Goal: Information Seeking & Learning: Learn about a topic

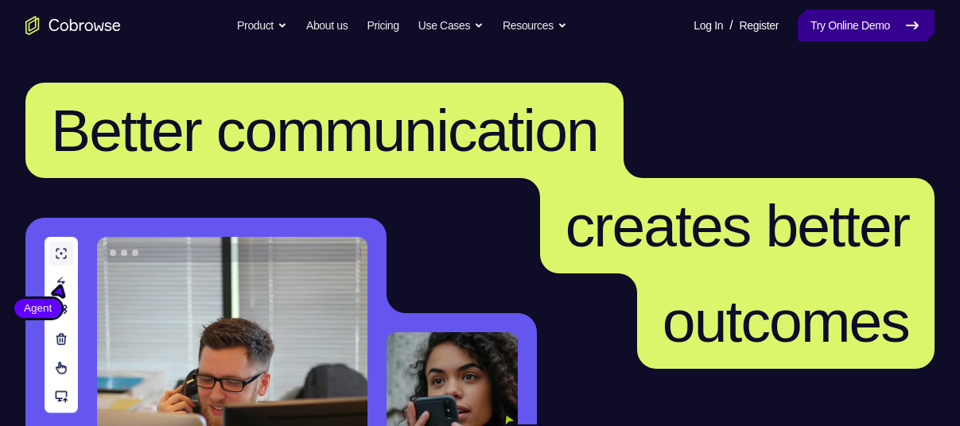
click at [919, 29] on icon at bounding box center [911, 25] width 19 height 19
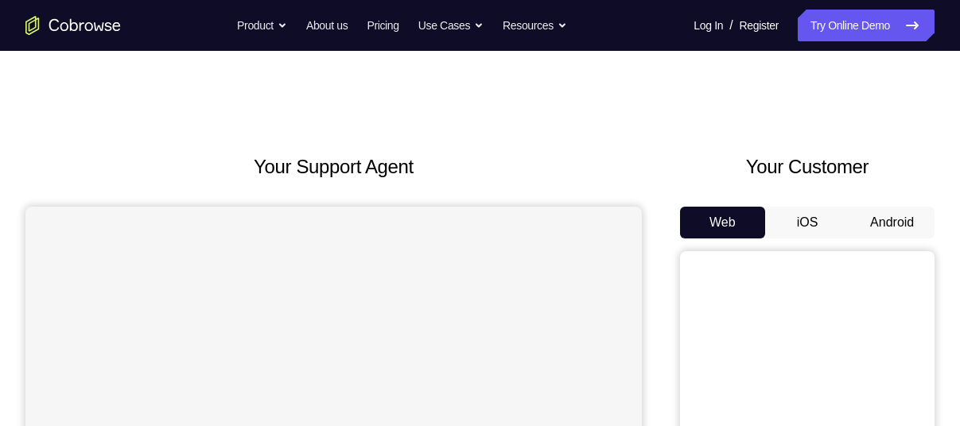
click at [886, 217] on button "Android" at bounding box center [891, 223] width 85 height 32
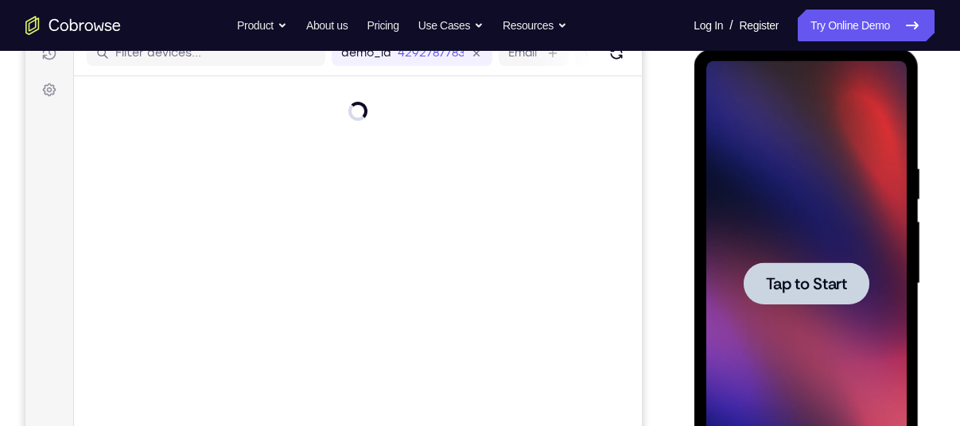
scroll to position [215, 0]
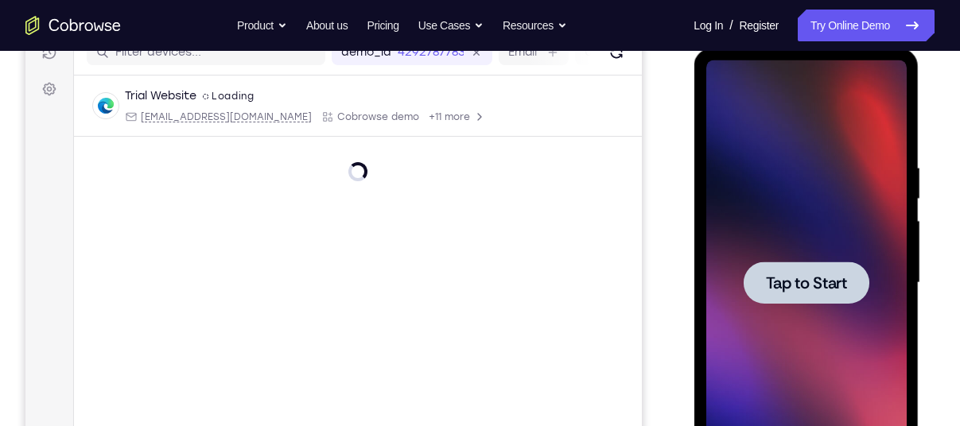
click at [805, 244] on div at bounding box center [805, 282] width 200 height 445
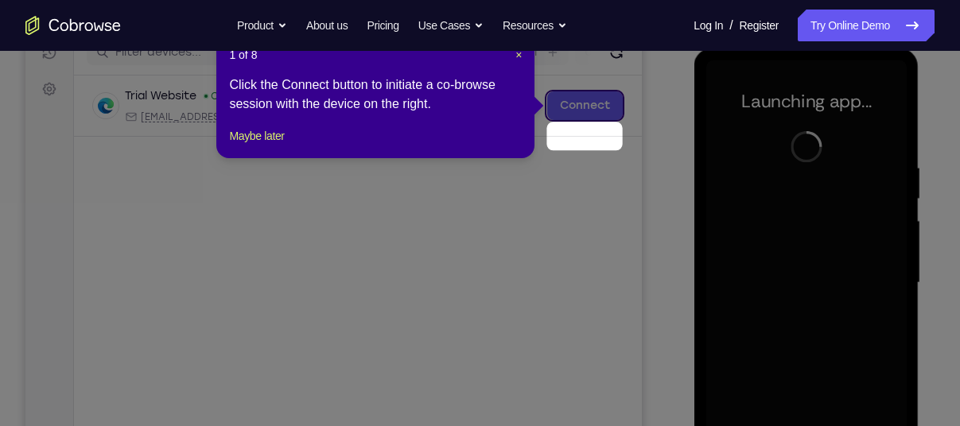
scroll to position [181, 0]
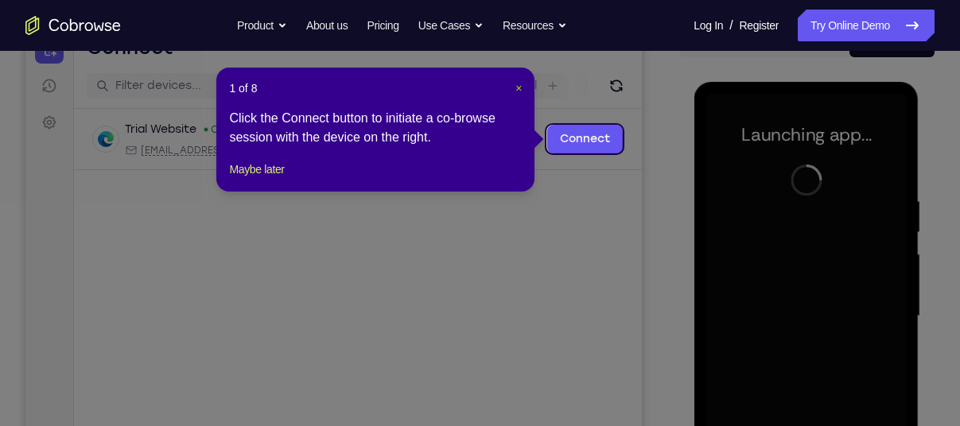
click at [518, 88] on span "×" at bounding box center [518, 88] width 6 height 13
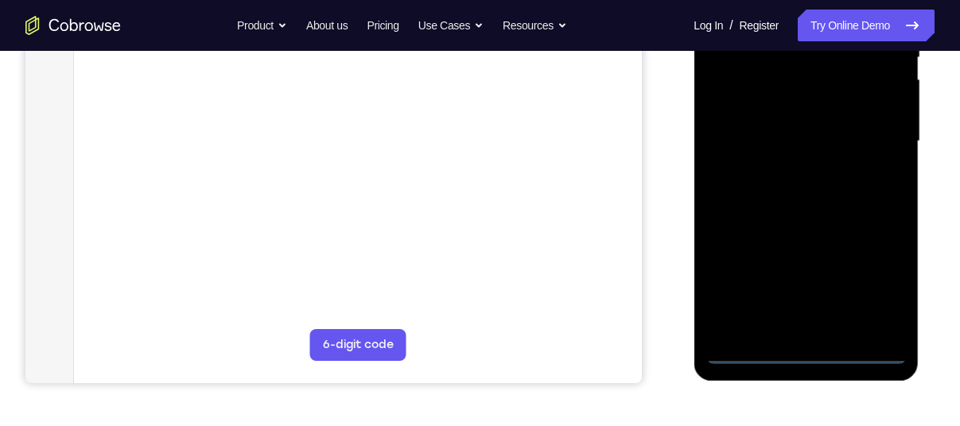
scroll to position [370, 0]
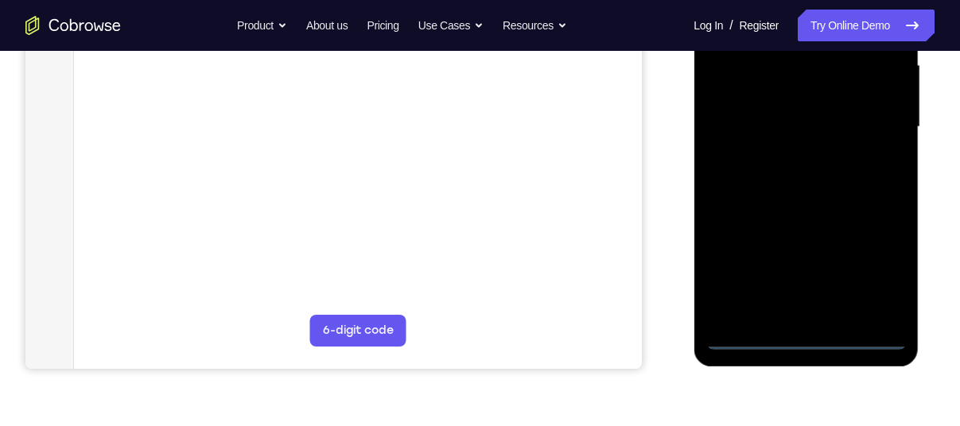
click at [816, 335] on div at bounding box center [805, 127] width 200 height 445
click at [883, 272] on div at bounding box center [805, 127] width 200 height 445
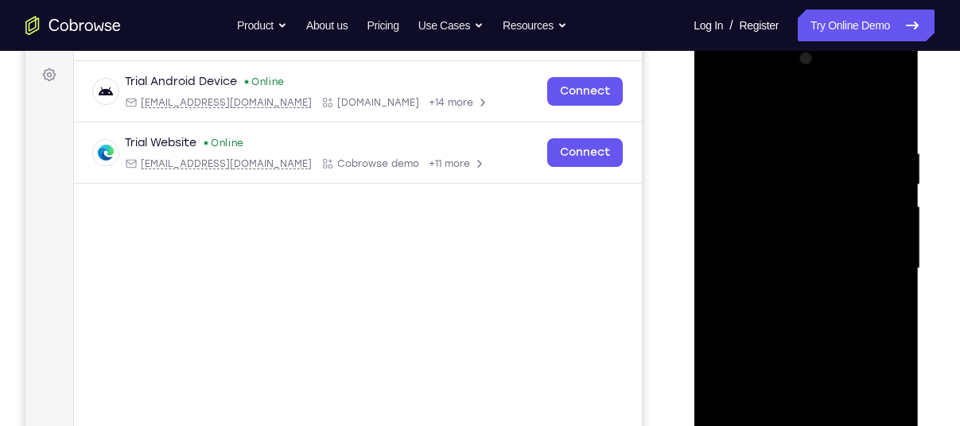
scroll to position [227, 0]
click at [816, 120] on div at bounding box center [805, 270] width 200 height 445
click at [873, 257] on div at bounding box center [805, 270] width 200 height 445
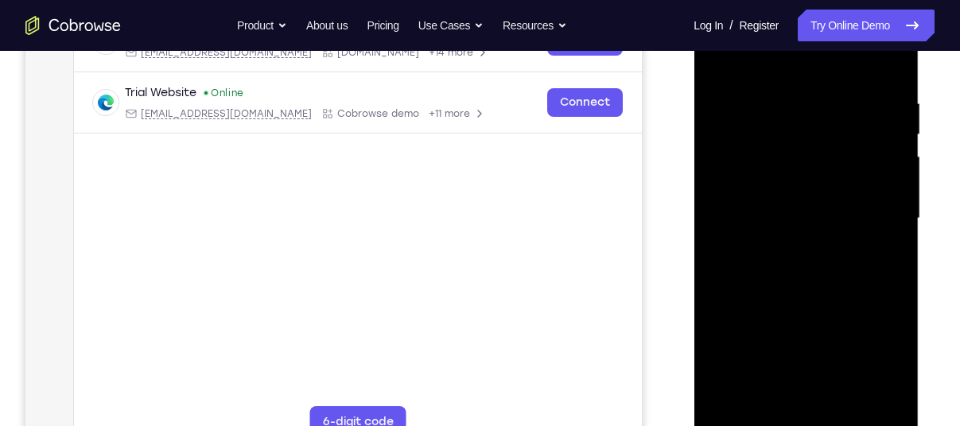
scroll to position [283, 0]
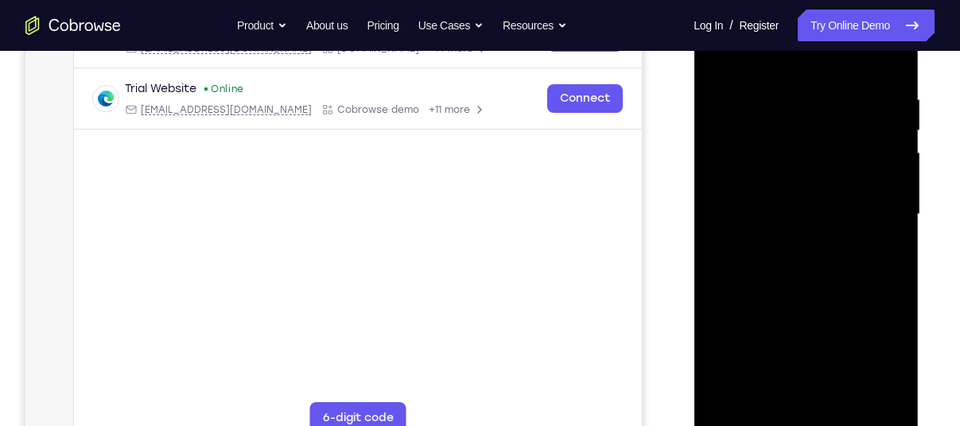
click at [781, 244] on div at bounding box center [805, 214] width 200 height 445
click at [860, 195] on div at bounding box center [805, 214] width 200 height 445
click at [812, 182] on div at bounding box center [805, 214] width 200 height 445
click at [805, 217] on div at bounding box center [805, 214] width 200 height 445
click at [824, 266] on div at bounding box center [805, 214] width 200 height 445
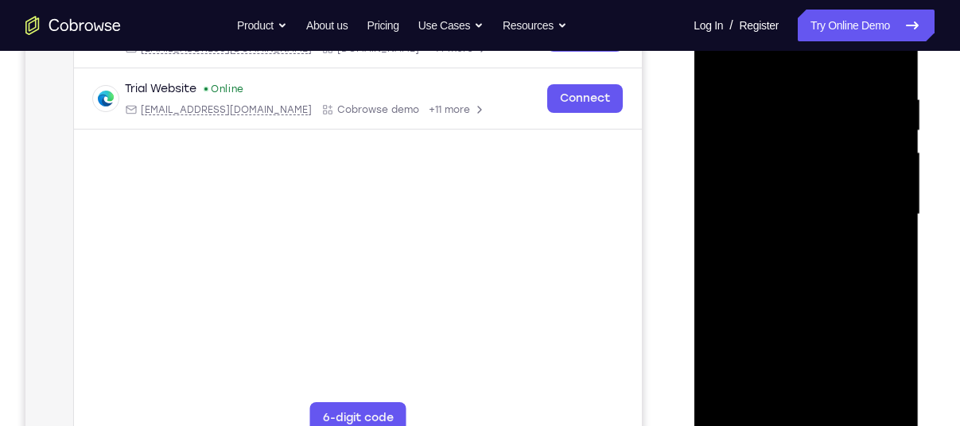
click at [837, 258] on div at bounding box center [805, 214] width 200 height 445
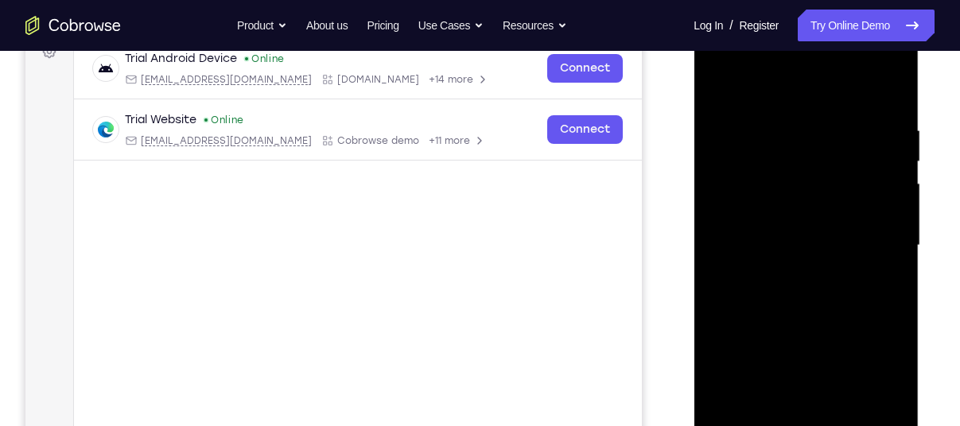
scroll to position [250, 0]
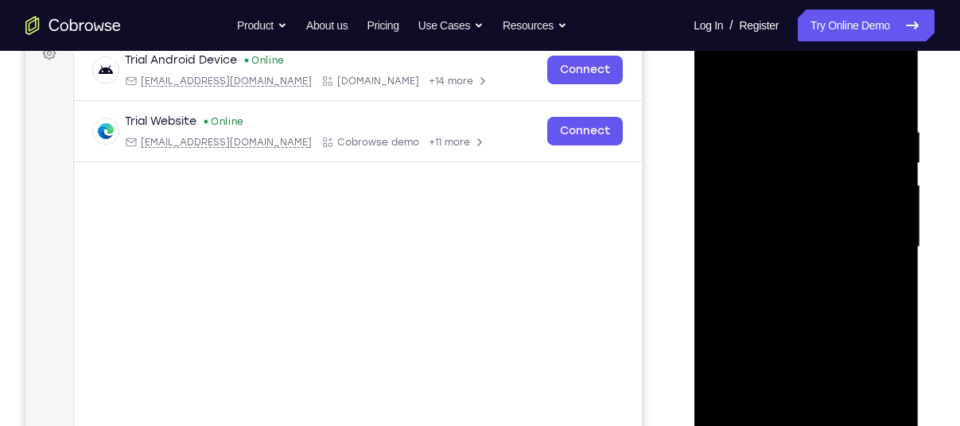
drag, startPoint x: 803, startPoint y: 91, endPoint x: 828, endPoint y: 54, distance: 44.5
click at [811, 76] on div at bounding box center [805, 247] width 200 height 445
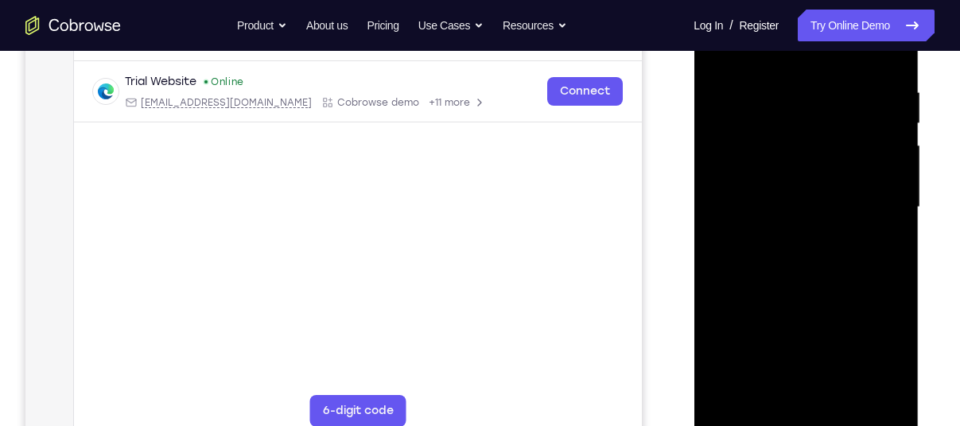
scroll to position [292, 0]
click at [874, 273] on div at bounding box center [805, 205] width 200 height 445
click at [895, 272] on div at bounding box center [805, 205] width 200 height 445
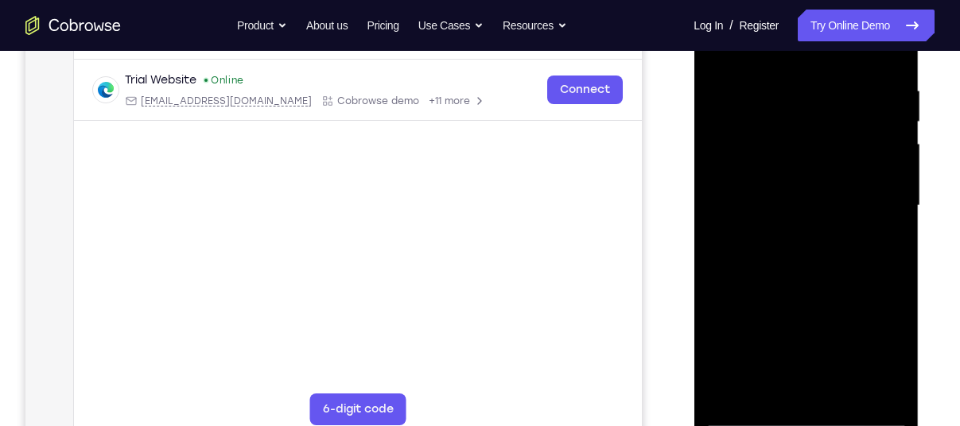
click at [893, 280] on div at bounding box center [805, 205] width 200 height 445
click at [791, 91] on div at bounding box center [805, 205] width 200 height 445
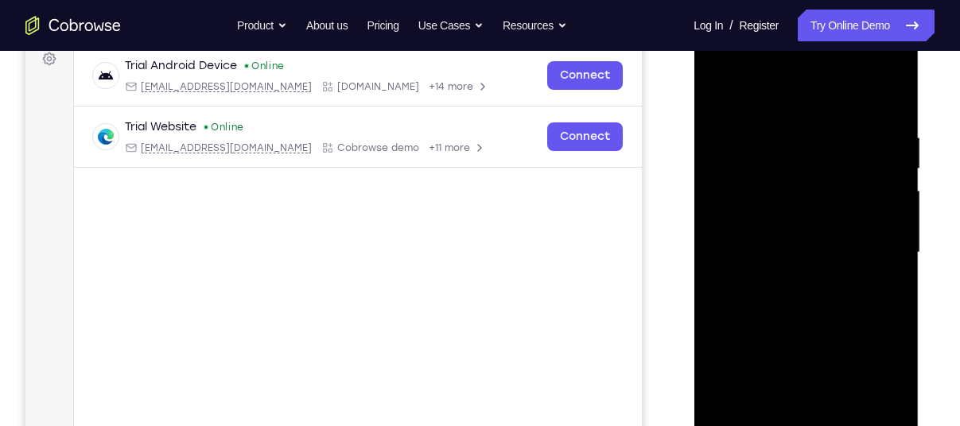
scroll to position [242, 0]
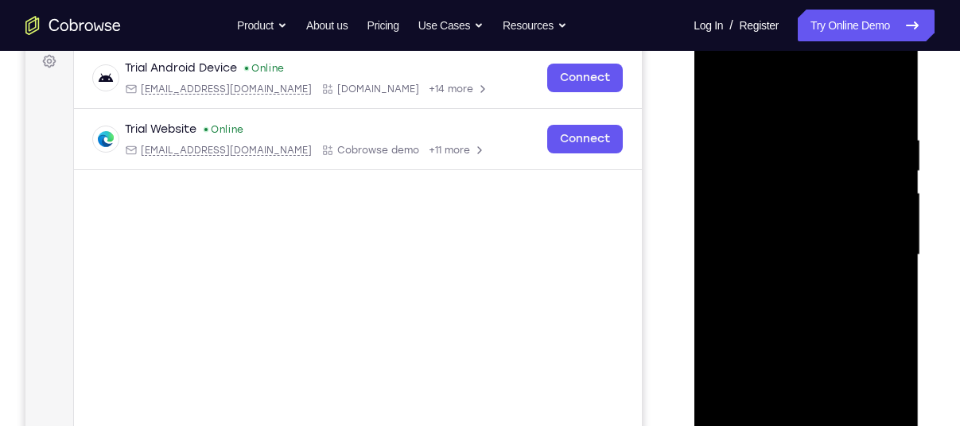
click at [901, 207] on div at bounding box center [805, 255] width 200 height 445
drag, startPoint x: 888, startPoint y: 215, endPoint x: 788, endPoint y: 252, distance: 106.9
click at [788, 252] on div at bounding box center [805, 255] width 200 height 445
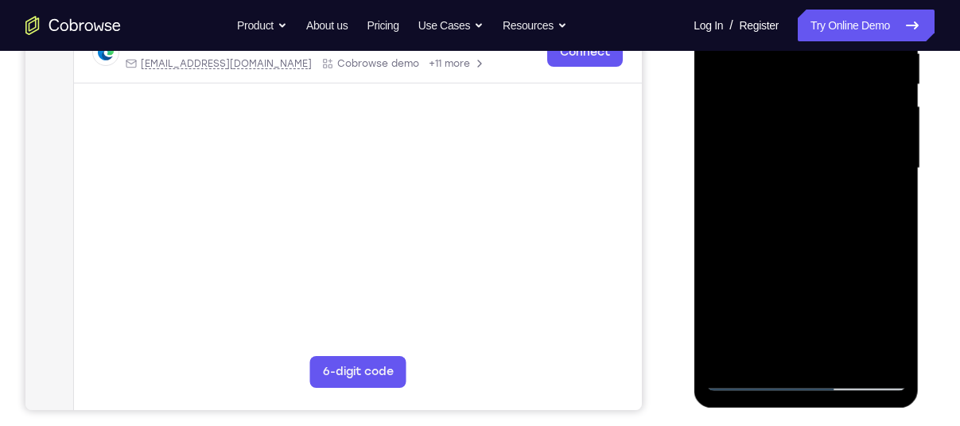
scroll to position [330, 0]
click at [880, 258] on div at bounding box center [805, 167] width 200 height 445
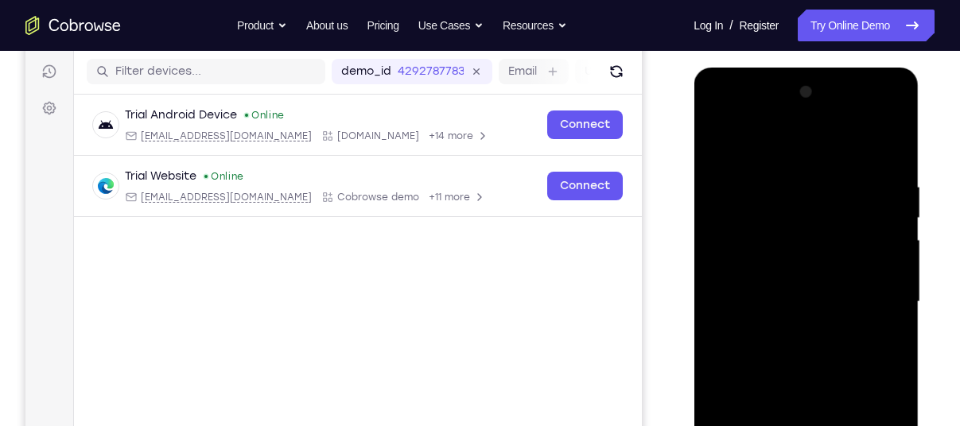
scroll to position [195, 0]
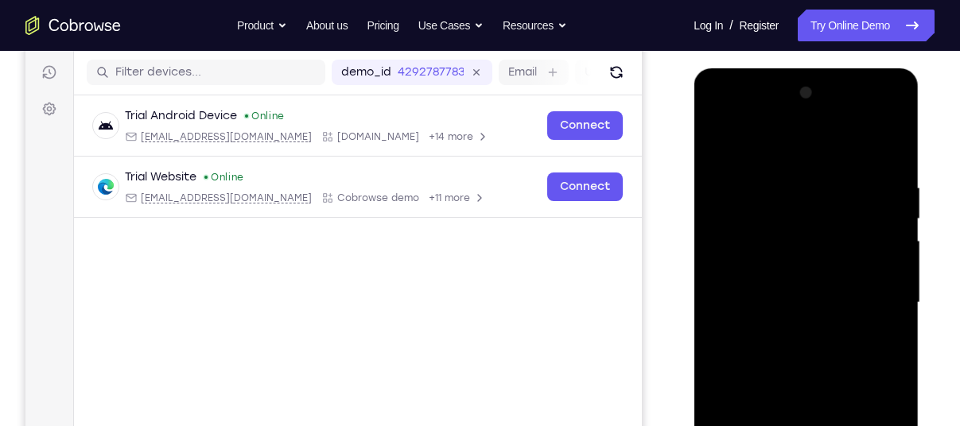
click at [884, 143] on div at bounding box center [805, 302] width 200 height 445
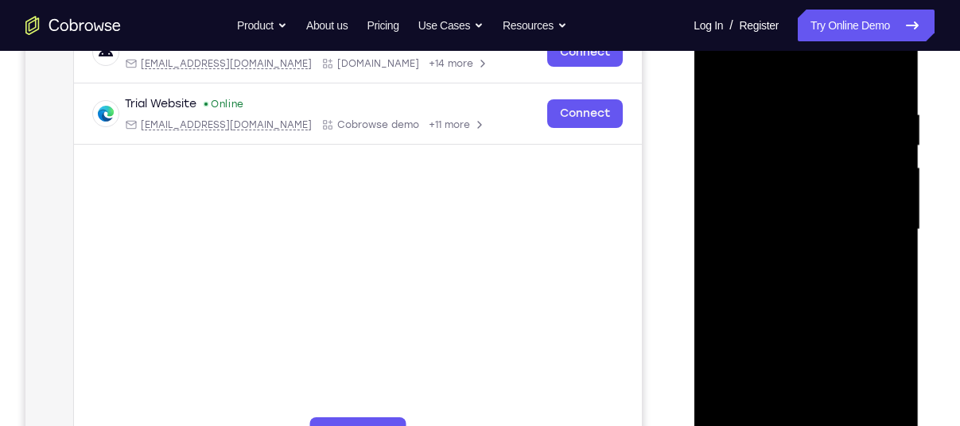
click at [732, 413] on div at bounding box center [805, 229] width 200 height 445
click at [845, 410] on div at bounding box center [805, 229] width 200 height 445
click at [848, 310] on div at bounding box center [805, 229] width 200 height 445
click at [788, 188] on div at bounding box center [805, 229] width 200 height 445
click at [721, 77] on div at bounding box center [805, 229] width 200 height 445
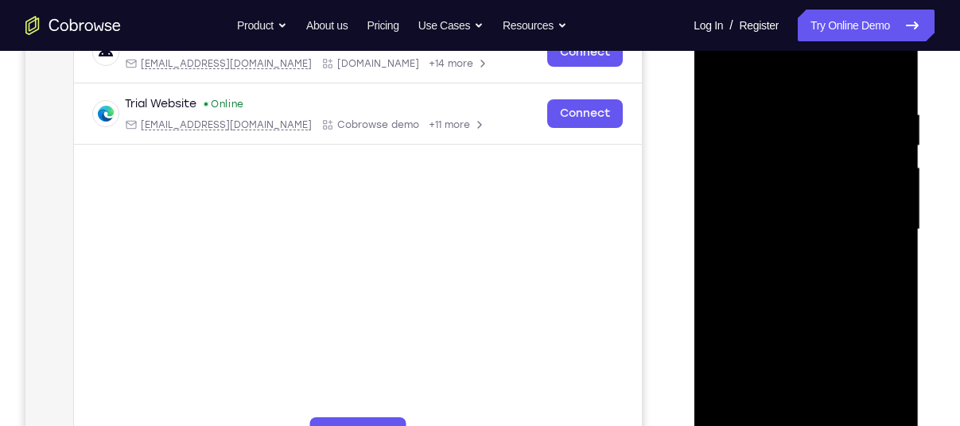
click at [719, 67] on div at bounding box center [805, 229] width 200 height 445
click at [723, 410] on div at bounding box center [805, 229] width 200 height 445
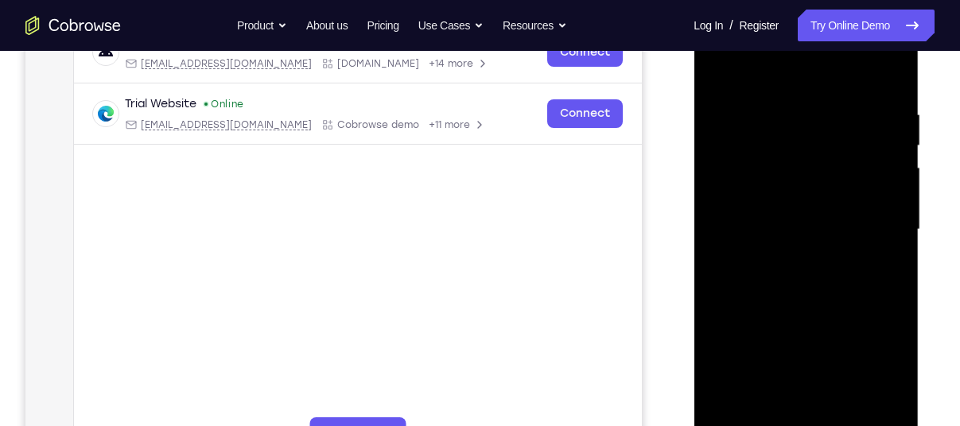
click at [723, 410] on div at bounding box center [805, 229] width 200 height 445
click at [890, 413] on div at bounding box center [805, 229] width 200 height 445
click at [717, 65] on div at bounding box center [805, 229] width 200 height 445
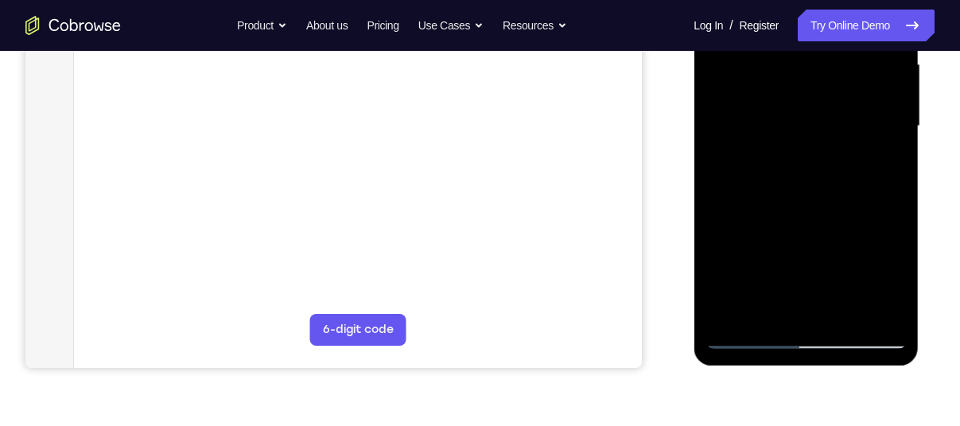
drag, startPoint x: 827, startPoint y: 242, endPoint x: 871, endPoint y: 130, distance: 120.3
click at [871, 130] on div at bounding box center [805, 126] width 200 height 445
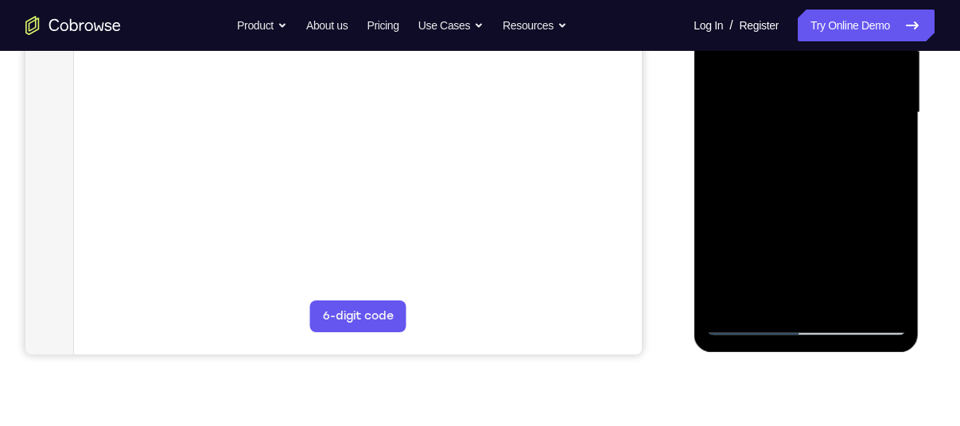
scroll to position [386, 0]
click at [757, 262] on div at bounding box center [805, 111] width 200 height 445
click at [818, 143] on div at bounding box center [805, 111] width 200 height 445
